Goal: Transaction & Acquisition: Book appointment/travel/reservation

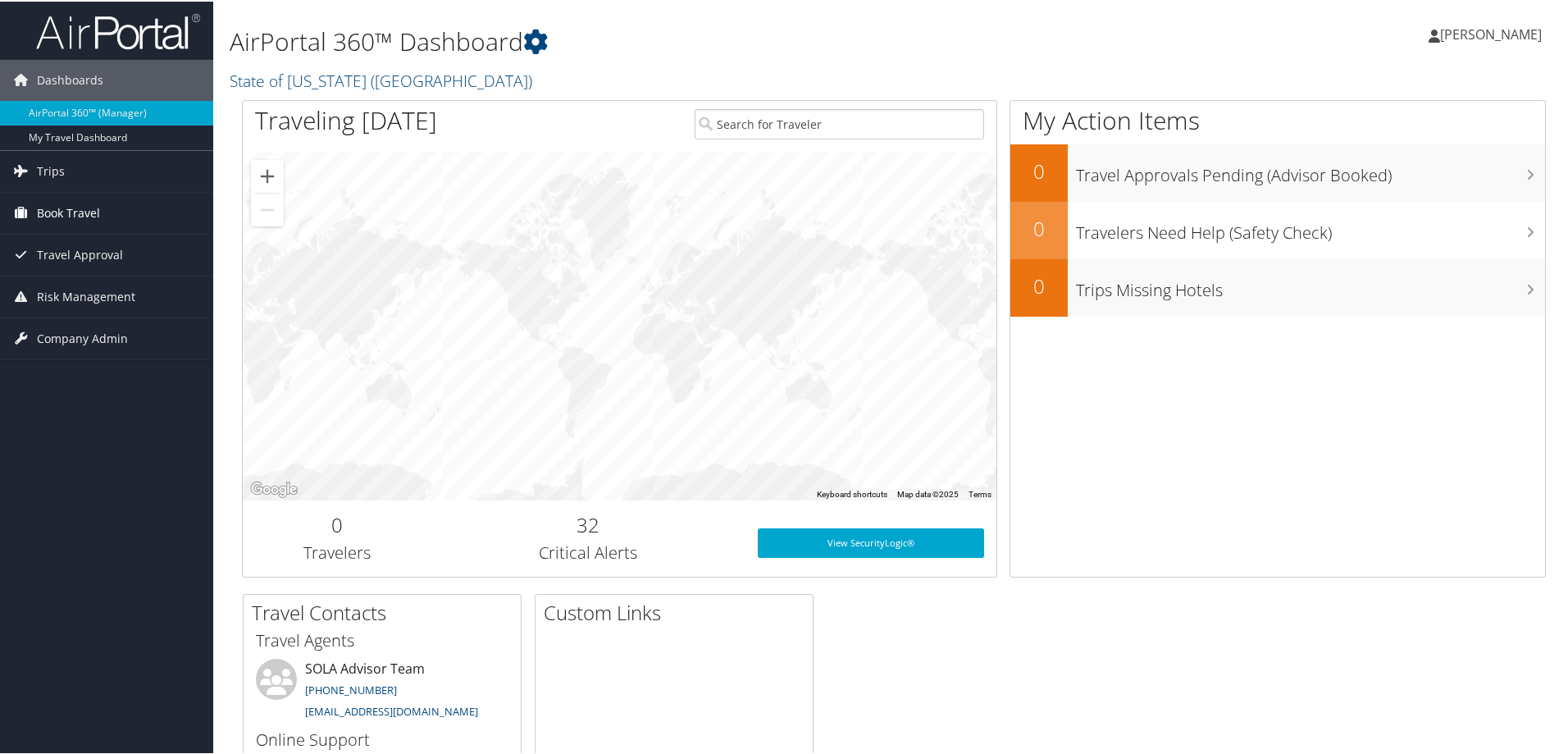
click at [45, 214] on span "Book Travel" at bounding box center [68, 212] width 63 height 41
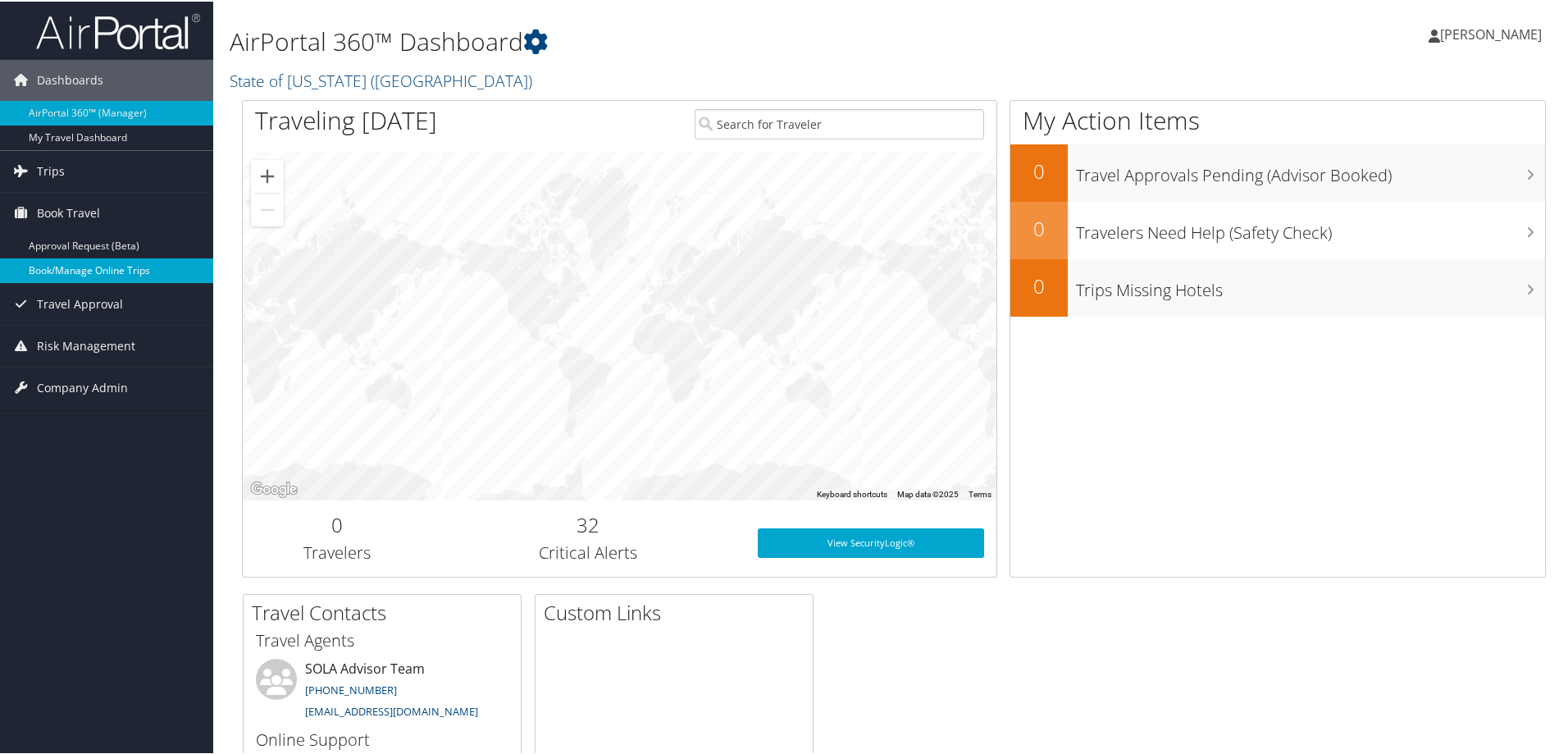
click at [48, 261] on link "Book/Manage Online Trips" at bounding box center [107, 268] width 214 height 24
